Goal: Transaction & Acquisition: Subscribe to service/newsletter

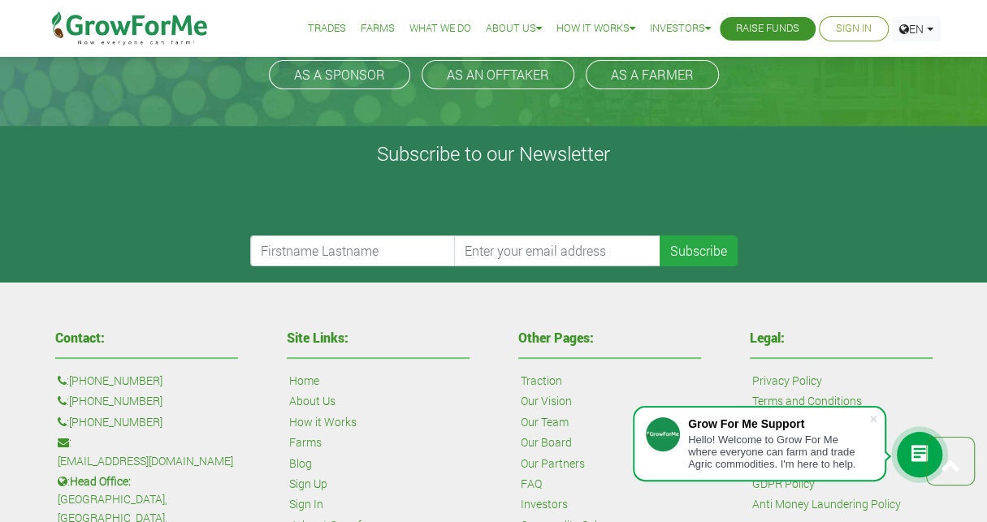
scroll to position [3680, 0]
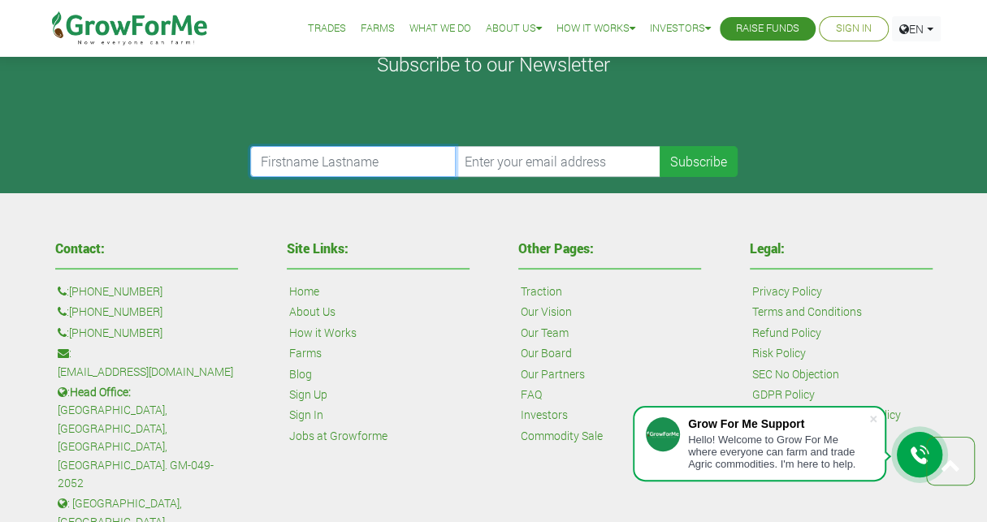
click at [360, 155] on input "text" at bounding box center [353, 161] width 206 height 31
type input "[PERSON_NAME]"
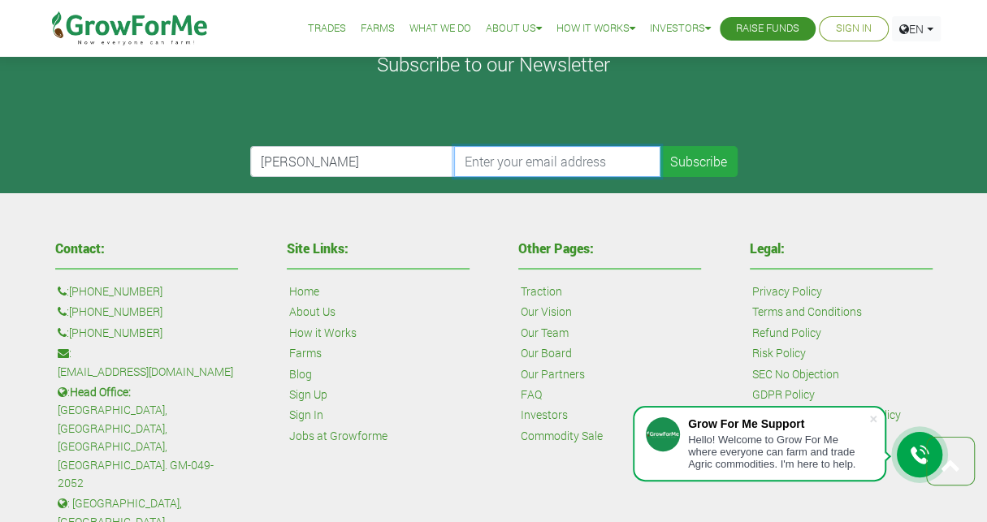
click at [481, 150] on input "email" at bounding box center [557, 161] width 206 height 31
type input "[EMAIL_ADDRESS][DOMAIN_NAME]"
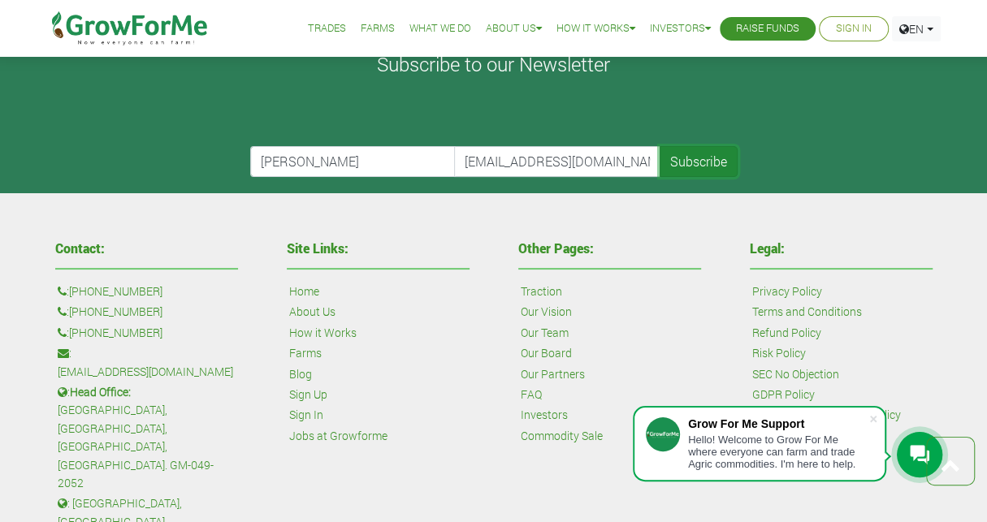
click at [707, 154] on button "Subscribe" at bounding box center [699, 161] width 78 height 31
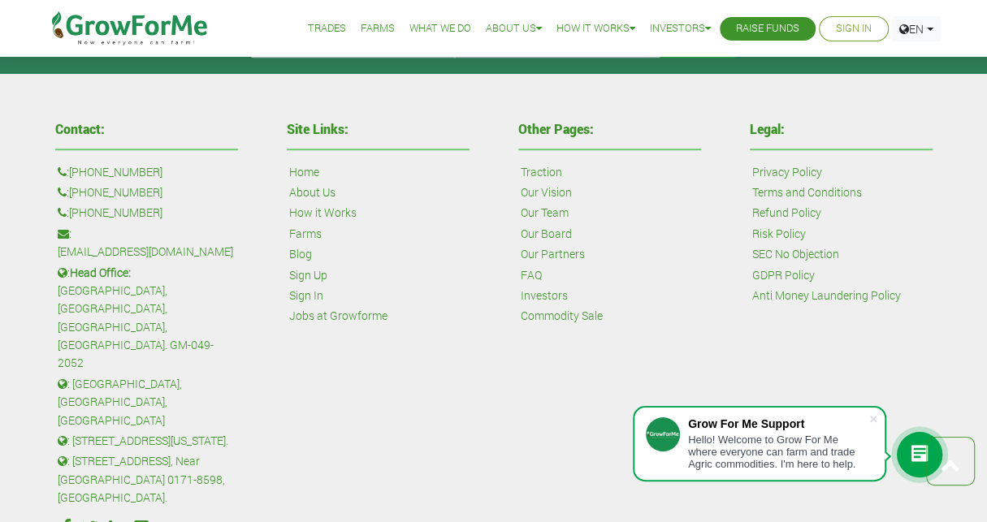
scroll to position [728, 0]
